Goal: Information Seeking & Learning: Learn about a topic

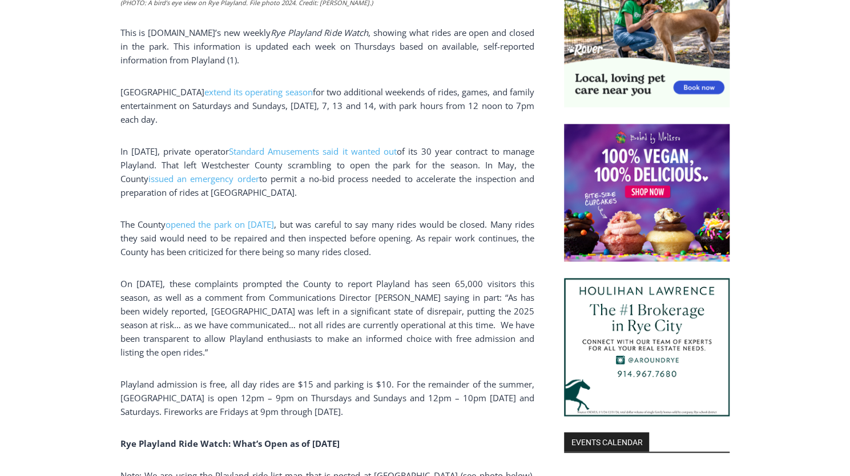
scroll to position [776, 0]
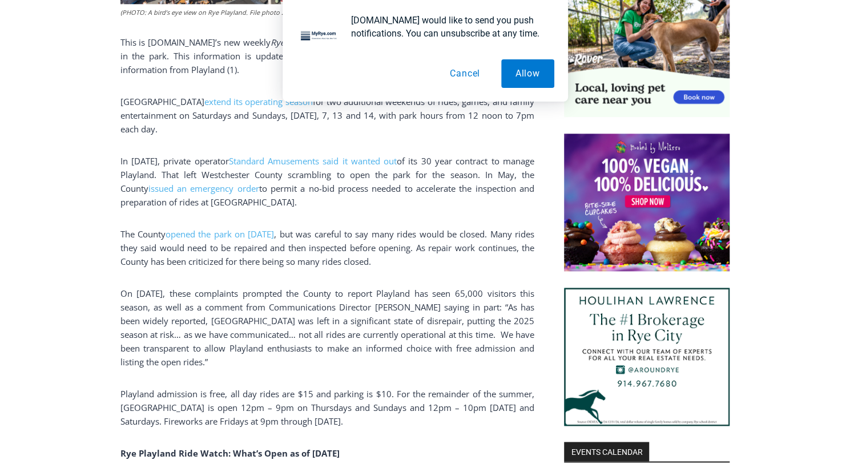
click at [459, 71] on button "Cancel" at bounding box center [464, 73] width 59 height 29
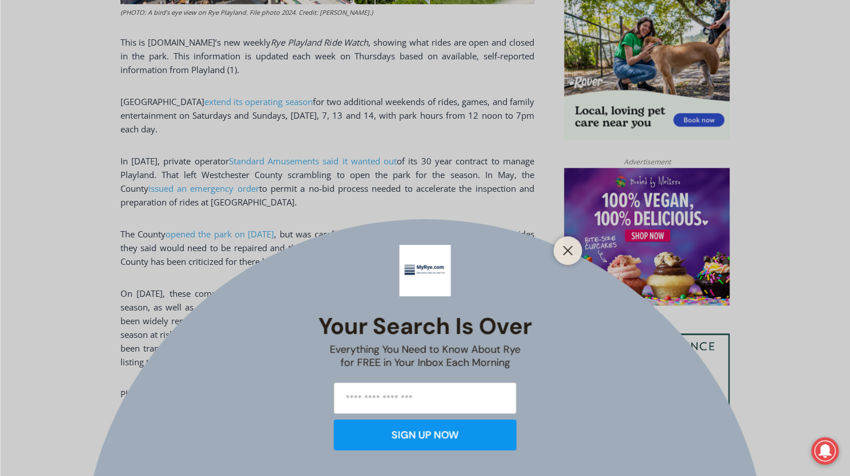
click at [472, 227] on div "Your Search is Over Everything You Need to Know About Rye for FREE in Your Inbo…" at bounding box center [425, 238] width 850 height 476
click at [572, 249] on icon "Close" at bounding box center [568, 250] width 10 height 10
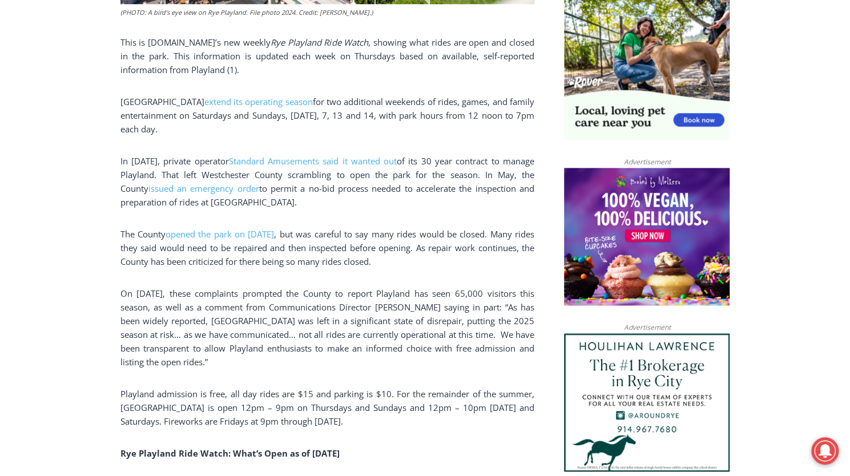
click at [515, 264] on p "The County opened the park on [DATE] , but was careful to say many rides would …" at bounding box center [327, 247] width 414 height 41
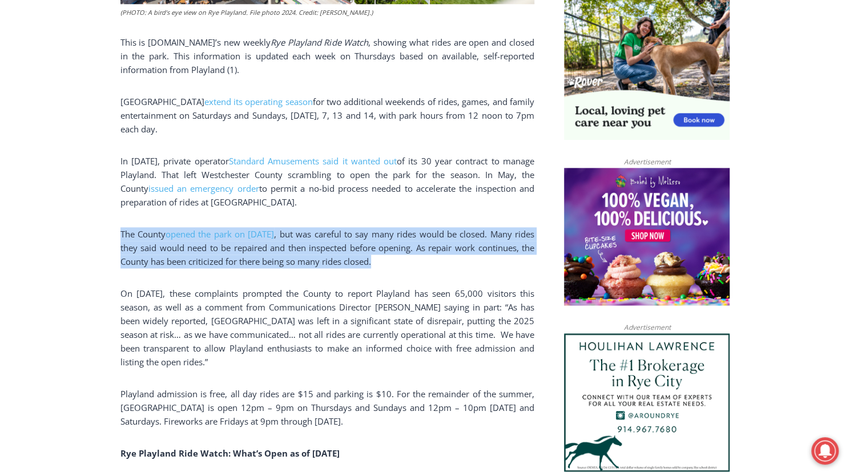
click at [515, 264] on p "The County opened the park on [DATE] , but was careful to say many rides would …" at bounding box center [327, 247] width 414 height 41
click at [512, 243] on span ", but was careful to say many rides would be closed. Many rides they said would…" at bounding box center [327, 247] width 414 height 39
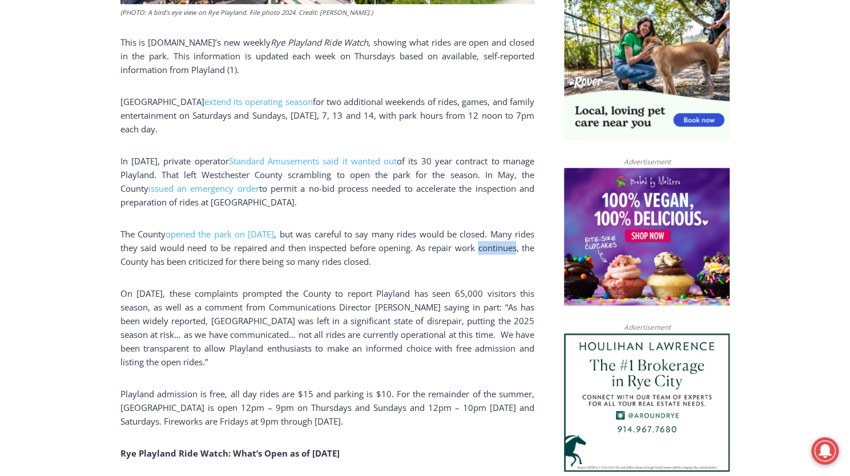
click at [512, 243] on span ", but was careful to say many rides would be closed. Many rides they said would…" at bounding box center [327, 247] width 414 height 39
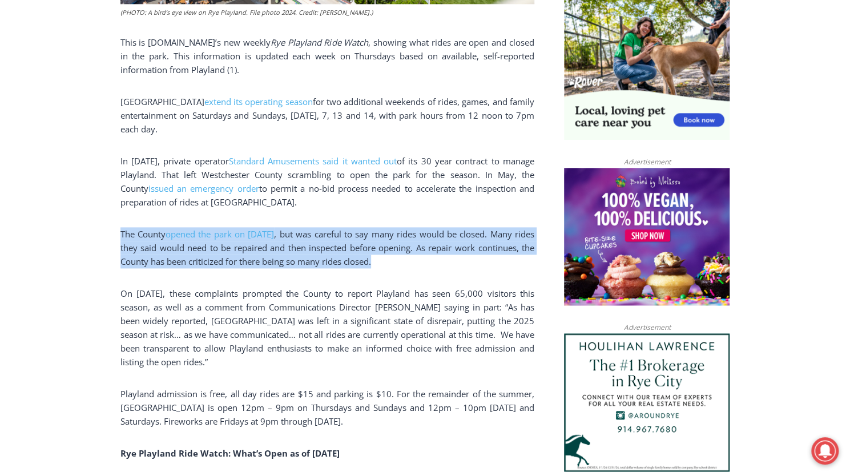
click at [512, 243] on span ", but was careful to say many rides would be closed. Many rides they said would…" at bounding box center [327, 247] width 414 height 39
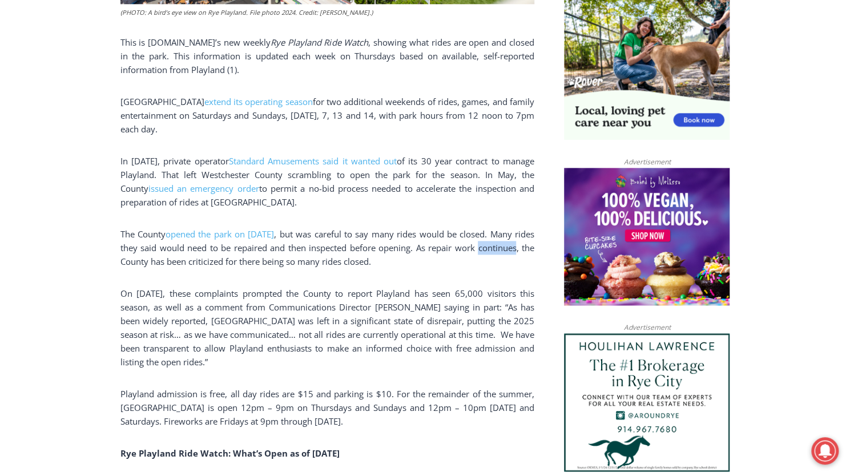
click at [512, 243] on span ", but was careful to say many rides would be closed. Many rides they said would…" at bounding box center [327, 247] width 414 height 39
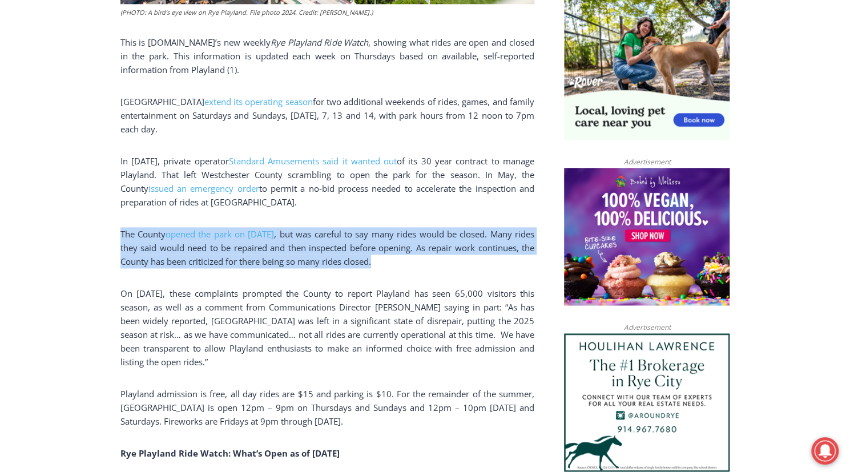
click at [512, 243] on span ", but was careful to say many rides would be closed. Many rides they said would…" at bounding box center [327, 247] width 414 height 39
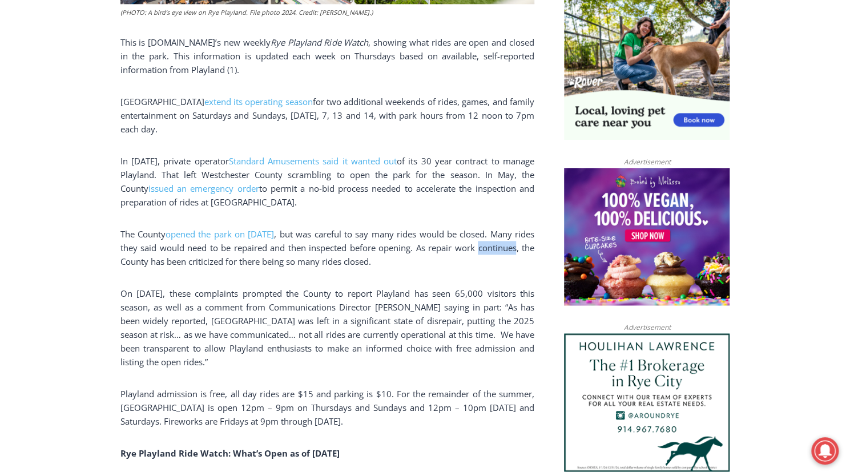
click at [512, 243] on span ", but was careful to say many rides would be closed. Many rides they said would…" at bounding box center [327, 247] width 414 height 39
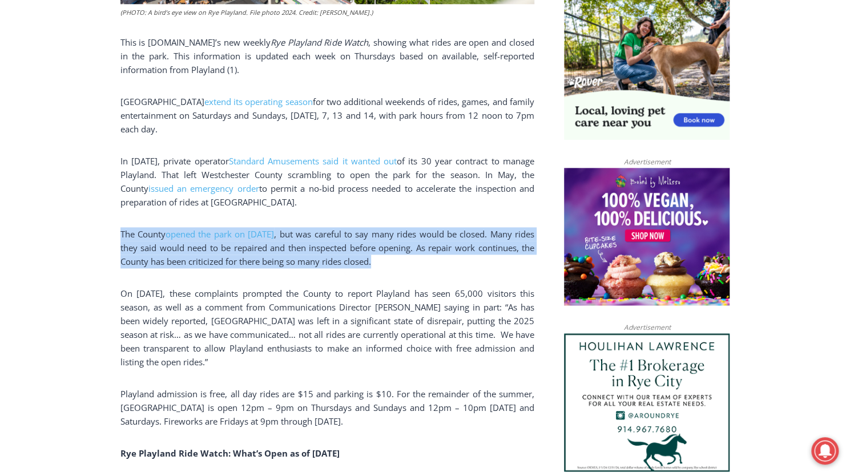
click at [512, 243] on span ", but was careful to say many rides would be closed. Many rides they said would…" at bounding box center [327, 247] width 414 height 39
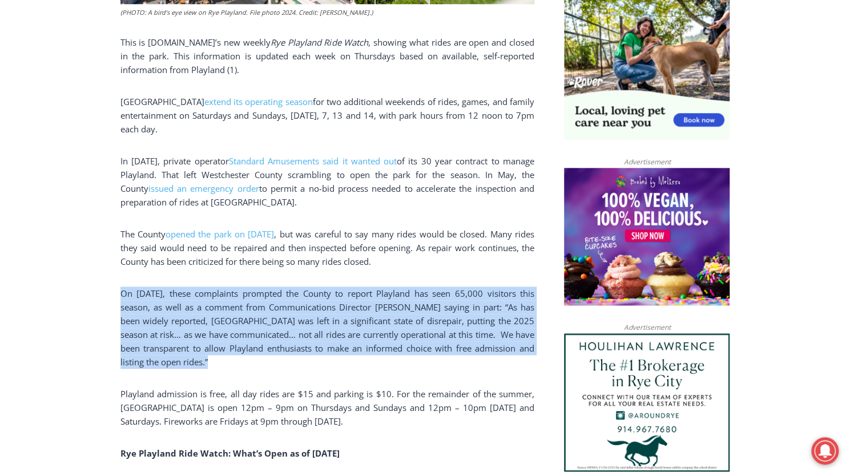
click at [504, 293] on span "On [DATE], these complaints prompted the County to report Playland has seen 65,…" at bounding box center [327, 328] width 414 height 80
click at [493, 319] on span "On [DATE], these complaints prompted the County to report Playland has seen 65,…" at bounding box center [327, 328] width 414 height 80
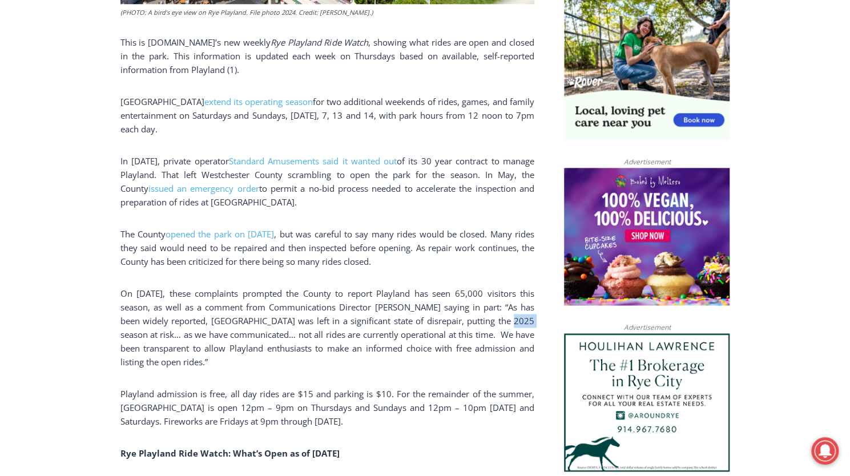
click at [493, 319] on span "On [DATE], these complaints prompted the County to report Playland has seen 65,…" at bounding box center [327, 328] width 414 height 80
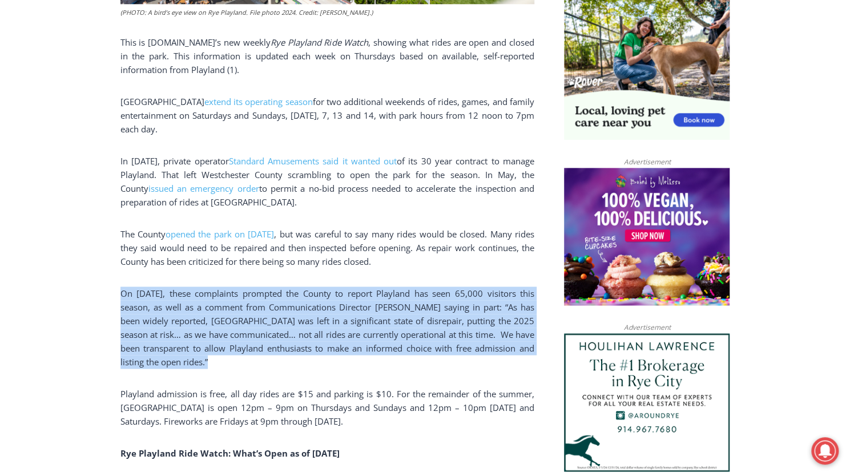
click at [493, 319] on span "On [DATE], these complaints prompted the County to report Playland has seen 65,…" at bounding box center [327, 328] width 414 height 80
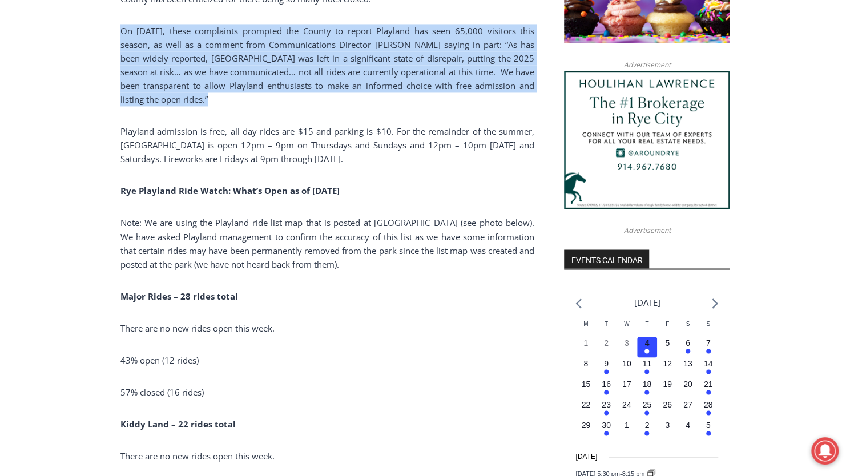
scroll to position [1061, 0]
